Goal: Task Accomplishment & Management: Use online tool/utility

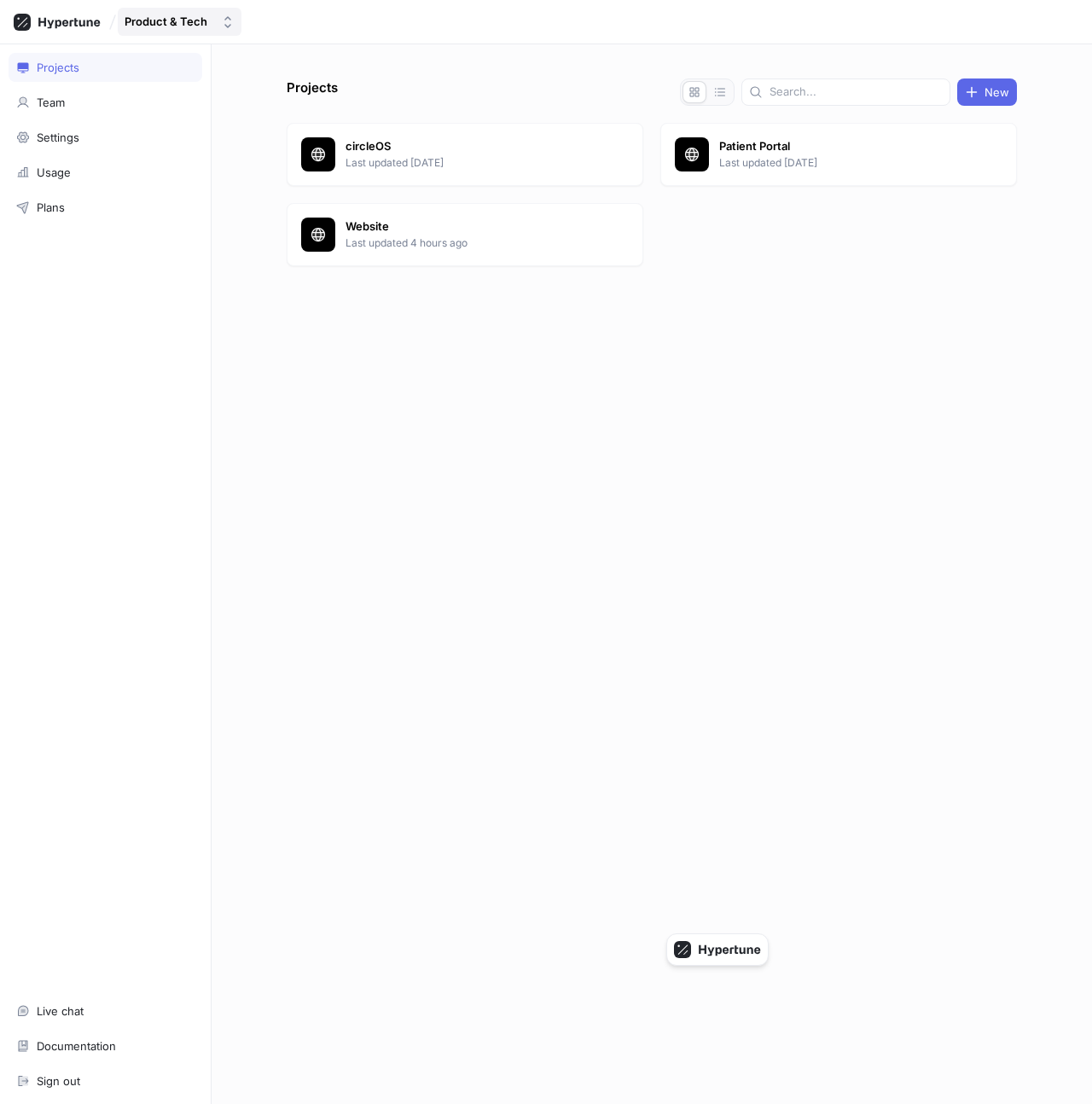
click at [167, 27] on div "Product & Tech" at bounding box center [166, 21] width 83 height 15
type input "recr"
click at [194, 100] on div "Teams RecruitU Personal account No search matches" at bounding box center [221, 130] width 200 height 111
click at [200, 114] on span "RecruitU" at bounding box center [230, 117] width 155 height 15
click at [418, 313] on div "Projects New hypertune-yellow-lamp Last updated 42 minutes ago" at bounding box center [652, 591] width 744 height 1026
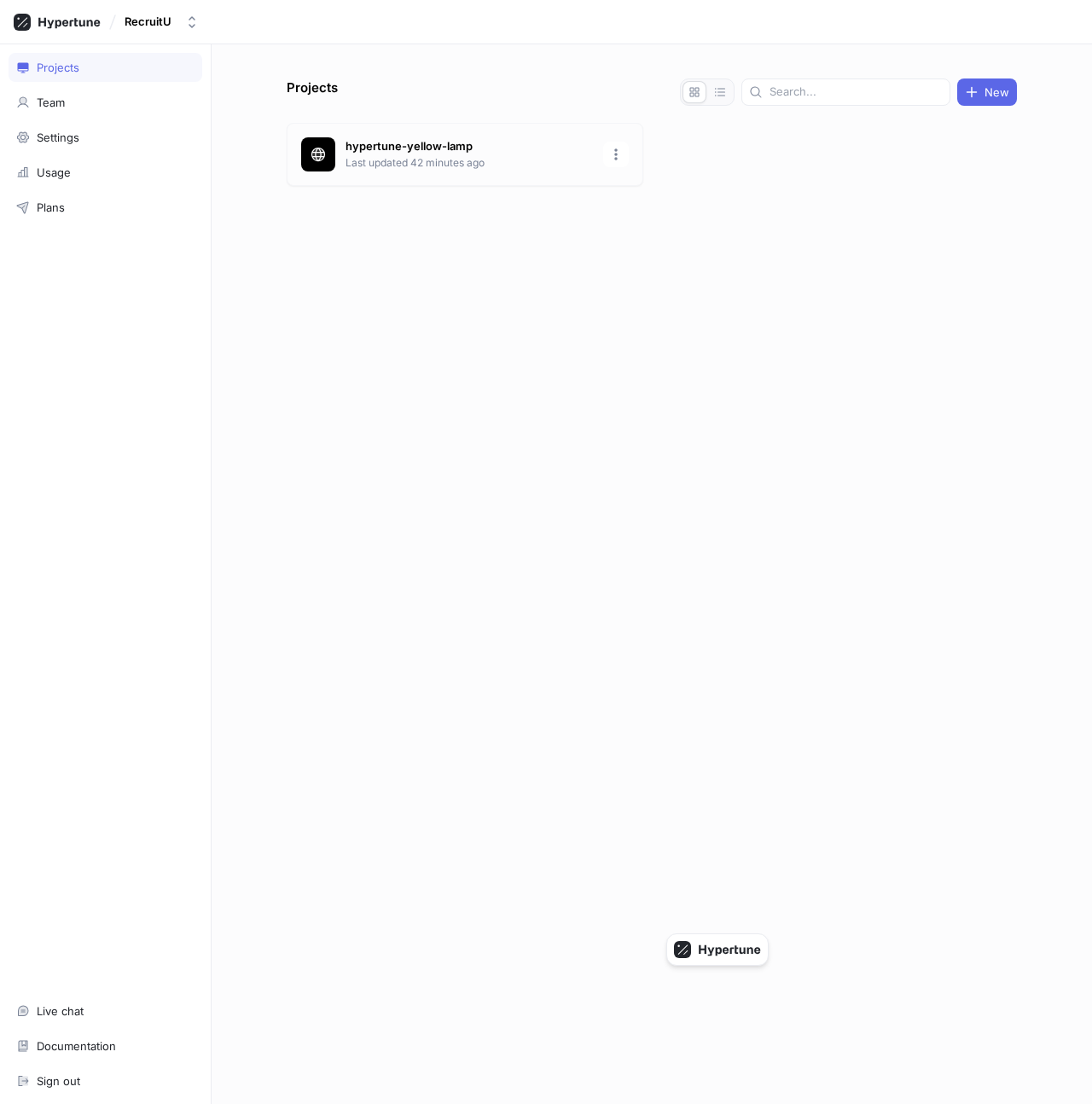
click at [410, 159] on p "Last updated 42 minutes ago" at bounding box center [470, 163] width 247 height 15
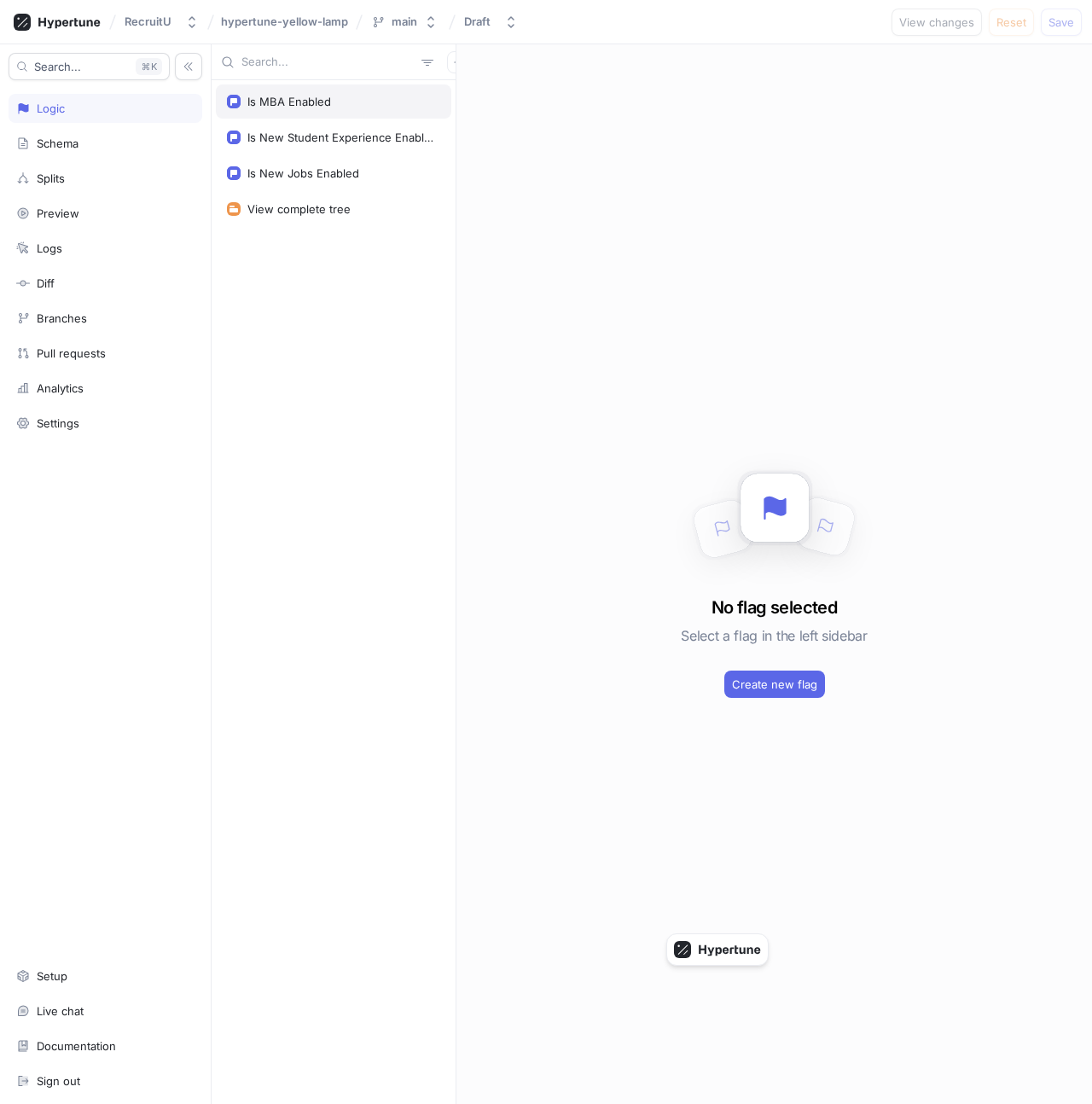
click at [369, 108] on div "Is MBA Enabled" at bounding box center [333, 101] width 236 height 34
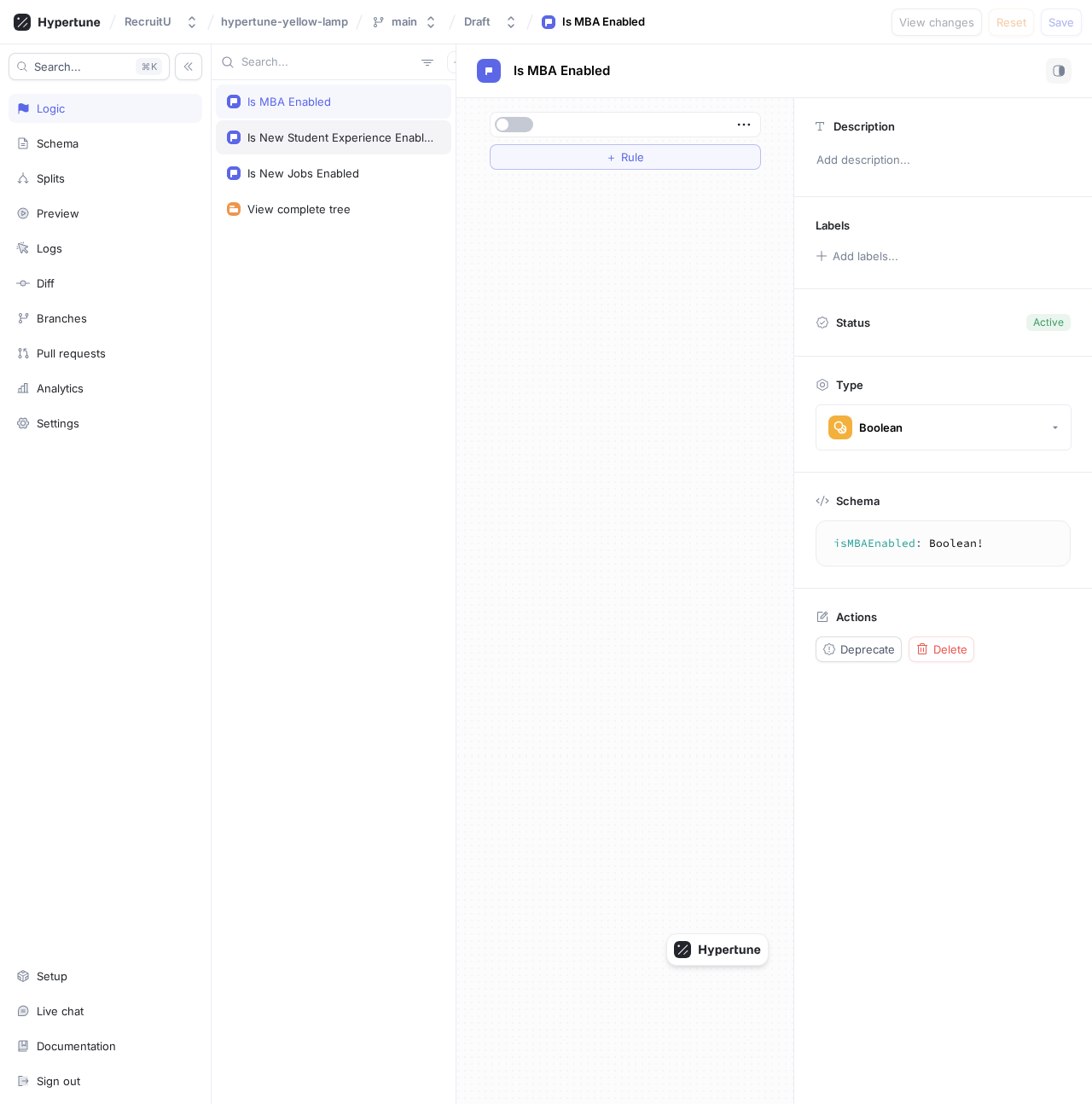
click at [375, 133] on div "Is New Student Experience Enabled" at bounding box center [340, 137] width 186 height 14
type textarea "isNewStudentExperienceEnabled: Boolean!"
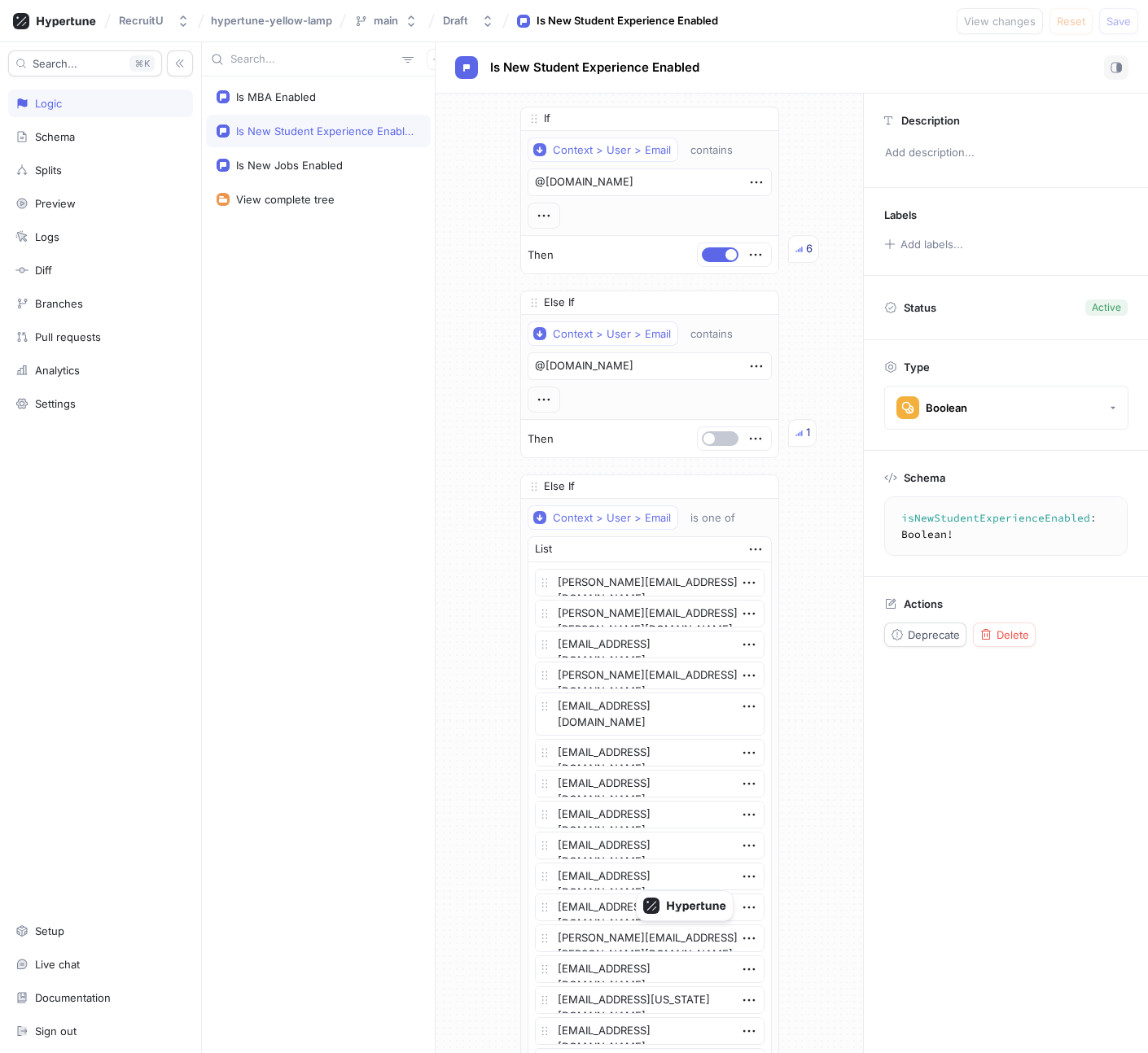
type textarea "x"
click at [316, 173] on div "Is New Jobs Enabled" at bounding box center [318, 165] width 225 height 32
type textarea "isNewJobsEnabled: Boolean!"
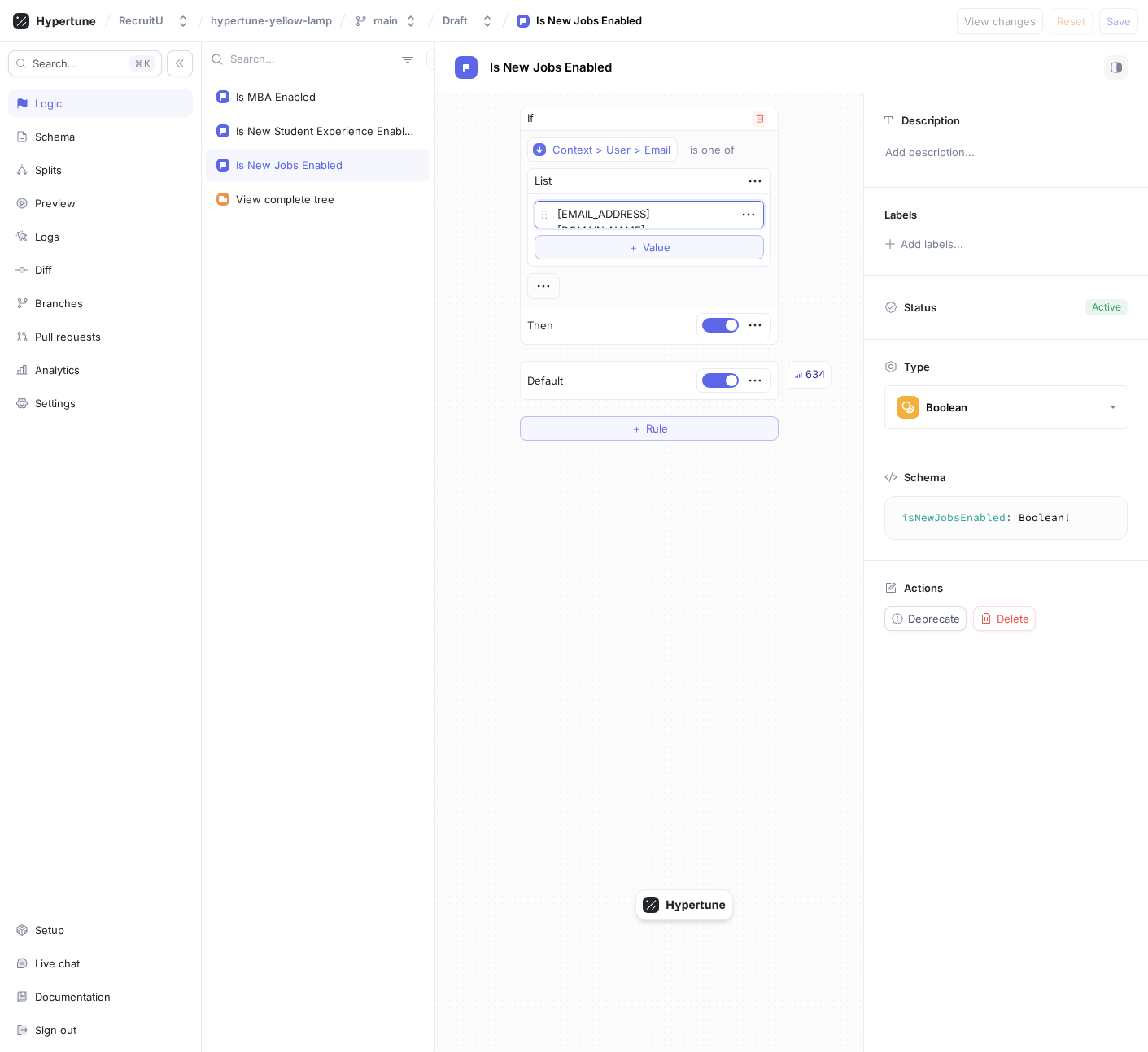
drag, startPoint x: 595, startPoint y: 217, endPoint x: 666, endPoint y: 217, distance: 71.0
click at [667, 217] on textarea "oscar@recruitu.com" at bounding box center [649, 215] width 229 height 28
click at [58, 31] on div at bounding box center [54, 20] width 96 height 29
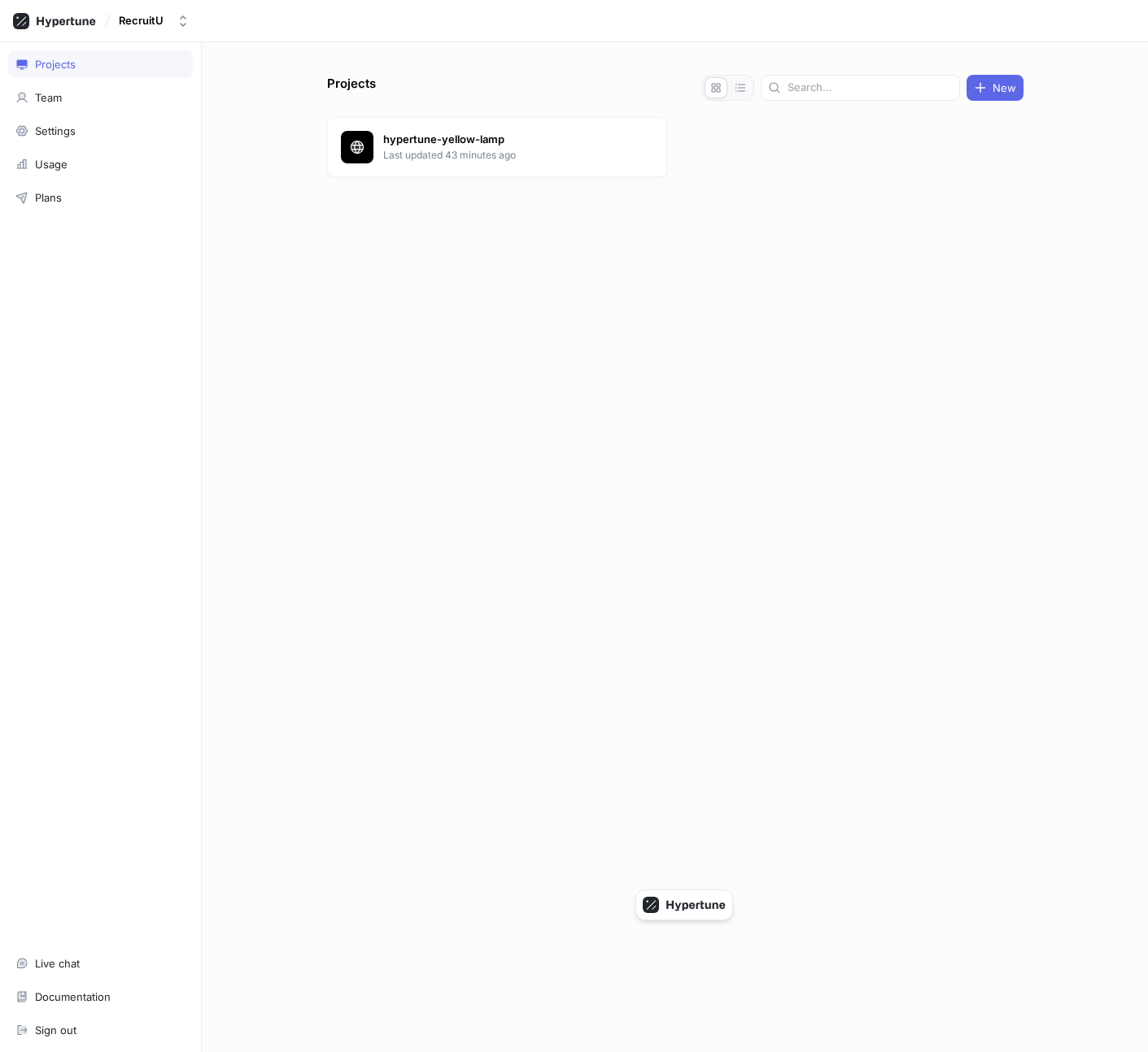
click at [83, 111] on div "Projects Team Settings Usage Plans Live chat Documentation Sign out" at bounding box center [100, 547] width 202 height 1010
click at [79, 105] on div "Team" at bounding box center [100, 98] width 184 height 28
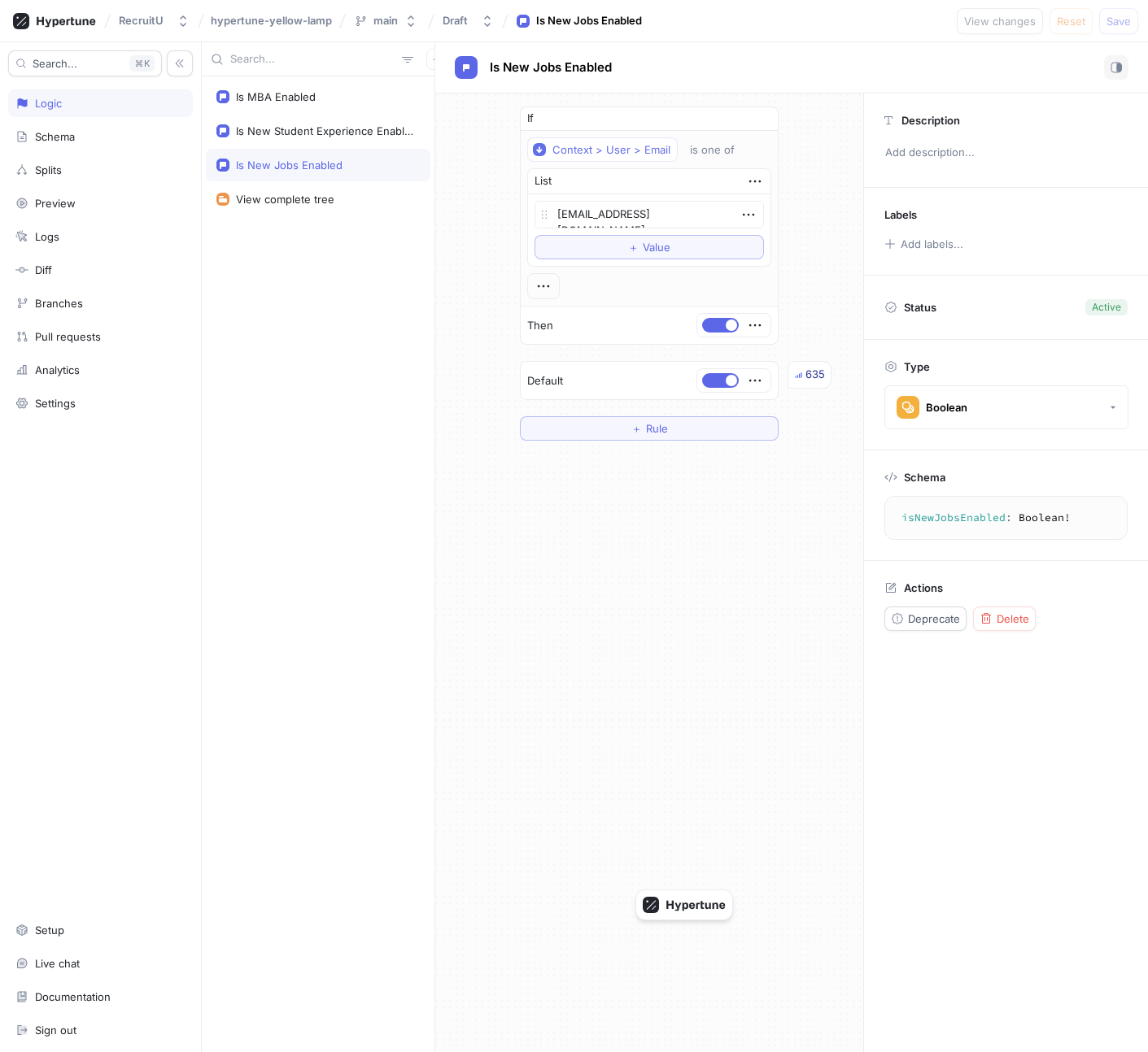
type textarea "x"
